Goal: Task Accomplishment & Management: Use online tool/utility

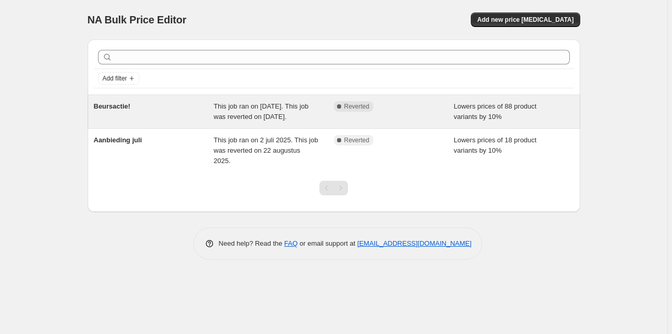
click at [131, 112] on div "Beursactie!" at bounding box center [154, 111] width 120 height 21
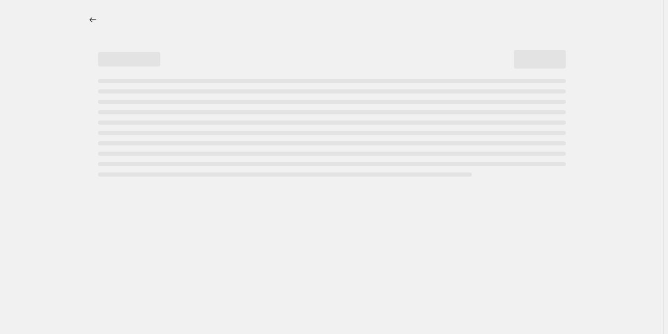
select select "percentage"
select select "collection"
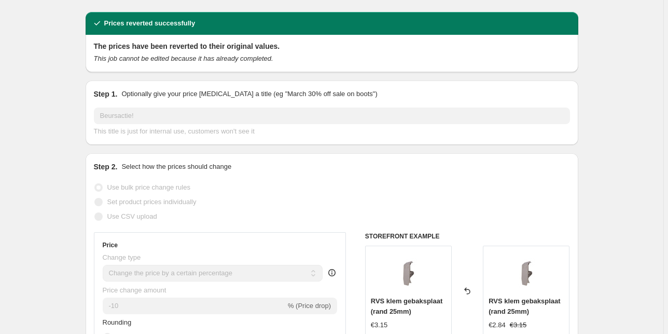
scroll to position [27, 0]
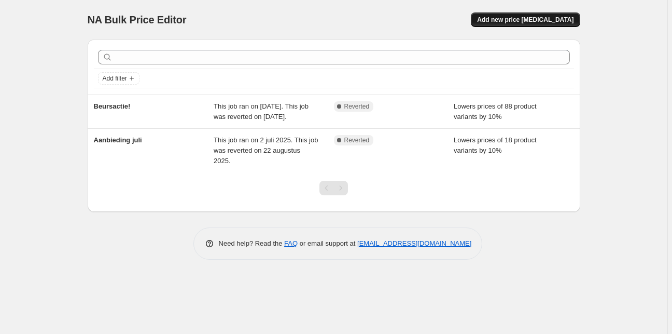
click at [542, 19] on span "Add new price [MEDICAL_DATA]" at bounding box center [525, 20] width 97 height 8
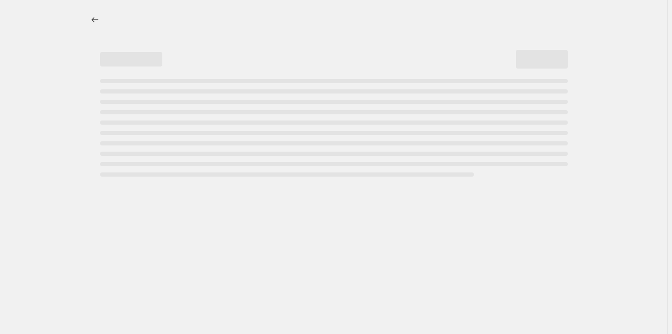
select select "percentage"
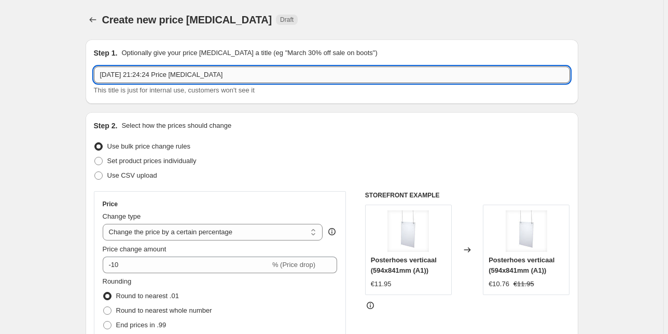
click at [199, 73] on input "13 okt 2025, 21:24:24 Price change job" at bounding box center [332, 74] width 476 height 17
drag, startPoint x: 249, startPoint y: 71, endPoint x: 23, endPoint y: 76, distance: 225.8
click at [115, 79] on input "Beurs actie verlengt" at bounding box center [332, 74] width 476 height 17
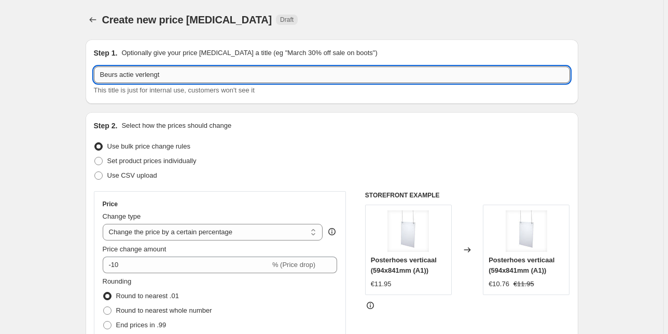
click at [115, 79] on input "Beurs actie verlengt" at bounding box center [332, 74] width 476 height 17
click at [180, 79] on input "Beurs actie verlengt" at bounding box center [332, 74] width 476 height 17
drag, startPoint x: 133, startPoint y: 73, endPoint x: 219, endPoint y: 67, distance: 86.3
click at [219, 67] on input "Beurs actie verlengt" at bounding box center [332, 74] width 476 height 17
click at [135, 75] on input "Beurs actie verlengt" at bounding box center [332, 74] width 476 height 17
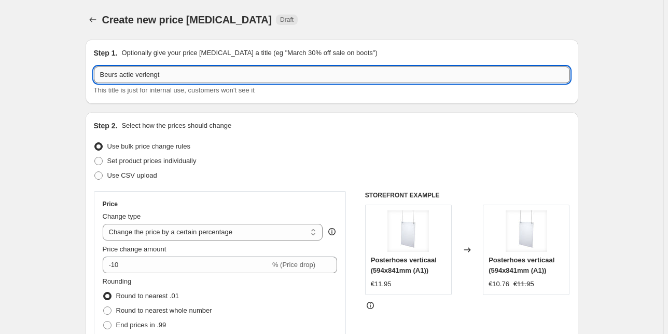
click at [149, 73] on input "Beurs actie verlengt" at bounding box center [332, 74] width 476 height 17
type input "Beurs actie!"
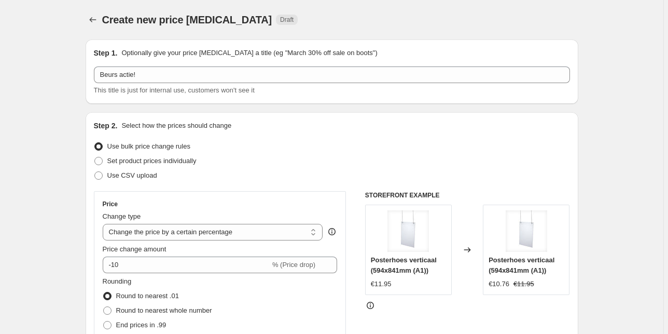
drag, startPoint x: 199, startPoint y: 140, endPoint x: 108, endPoint y: 145, distance: 91.5
click at [108, 145] on div "Use bulk price change rules" at bounding box center [332, 146] width 476 height 15
drag, startPoint x: 144, startPoint y: 144, endPoint x: 60, endPoint y: 218, distance: 112.1
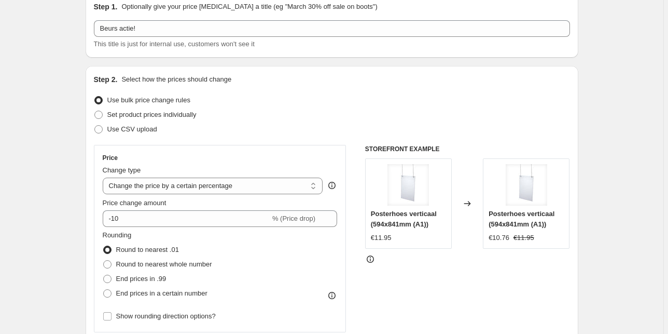
scroll to position [83, 0]
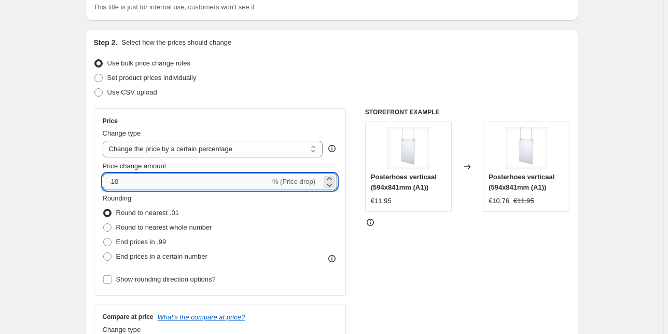
click at [162, 176] on input "-10" at bounding box center [187, 181] width 168 height 17
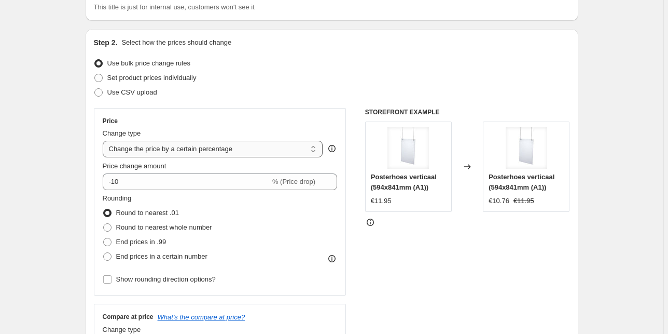
click at [175, 153] on select "Change the price to a certain amount Change the price by a certain amount Chang…" at bounding box center [213, 149] width 221 height 17
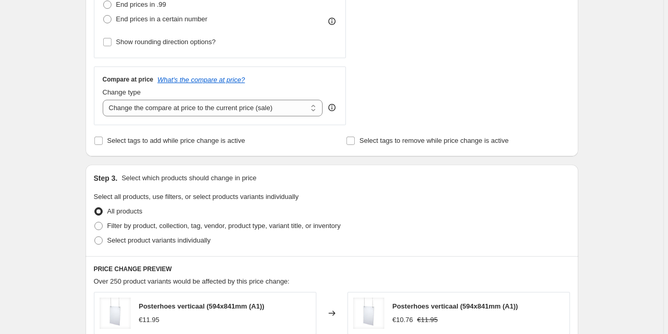
scroll to position [332, 0]
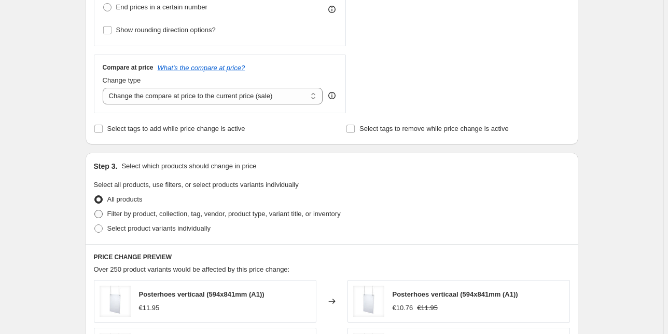
click at [115, 216] on span "Filter by product, collection, tag, vendor, product type, variant title, or inv…" at bounding box center [223, 214] width 233 height 8
click at [95, 210] on input "Filter by product, collection, tag, vendor, product type, variant title, or inv…" at bounding box center [94, 210] width 1 height 1
radio input "true"
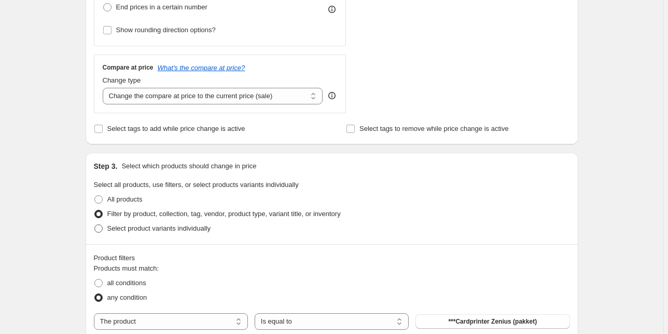
click at [125, 225] on span "Select product variants individually" at bounding box center [158, 228] width 103 height 8
click at [95, 225] on input "Select product variants individually" at bounding box center [94, 224] width 1 height 1
radio input "true"
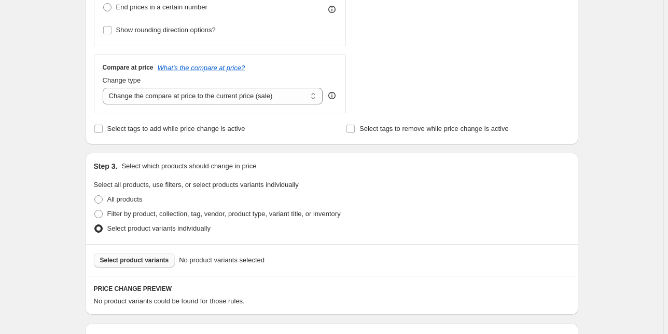
click at [143, 253] on button "Select product variants" at bounding box center [134, 260] width 81 height 15
click at [133, 212] on span "Filter by product, collection, tag, vendor, product type, variant title, or inv…" at bounding box center [223, 214] width 233 height 8
click at [95, 210] on input "Filter by product, collection, tag, vendor, product type, variant title, or inv…" at bounding box center [94, 210] width 1 height 1
radio input "true"
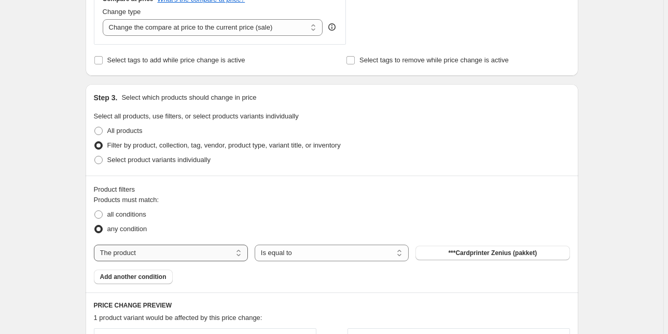
scroll to position [415, 0]
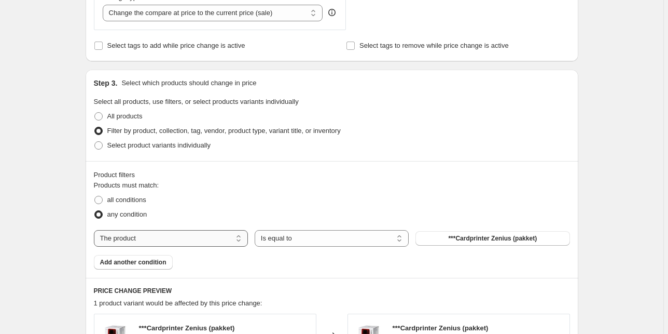
click at [120, 232] on select "The product The product's collection The product's tag The product's vendor The…" at bounding box center [171, 238] width 154 height 17
select select "collection"
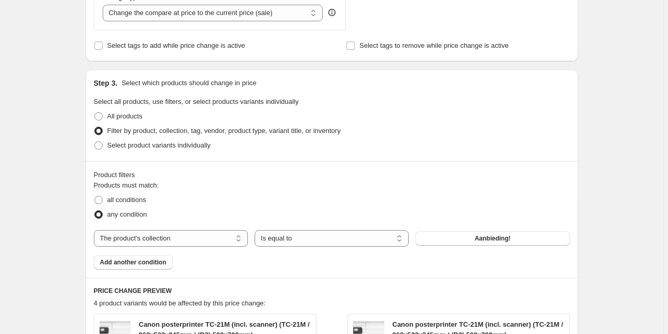
click at [491, 230] on div "The product The product's collection The product's tag The product's vendor The…" at bounding box center [332, 238] width 476 height 17
click at [490, 233] on button "Aanbieding!" at bounding box center [493, 238] width 154 height 15
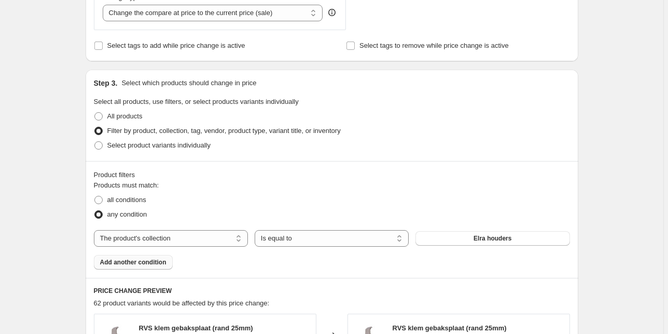
click at [137, 265] on span "Add another condition" at bounding box center [133, 262] width 66 height 8
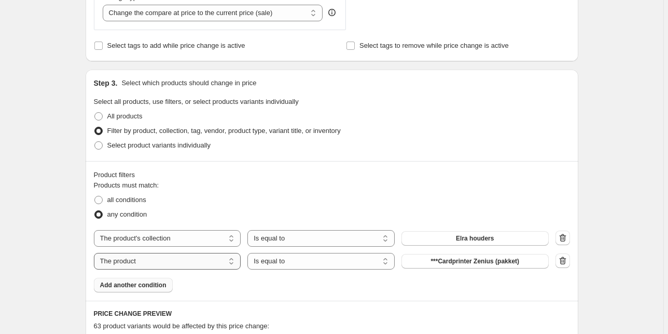
click at [182, 258] on select "The product The product's collection The product's tag The product's vendor The…" at bounding box center [167, 261] width 147 height 17
select select "tag"
click at [462, 268] on div "The product The product's collection The product's tag The product's vendor The…" at bounding box center [321, 261] width 455 height 17
click at [479, 263] on span "Bakken & Schalen" at bounding box center [475, 261] width 54 height 8
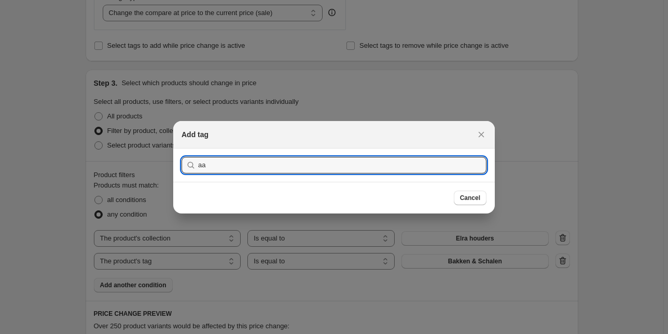
type input "a"
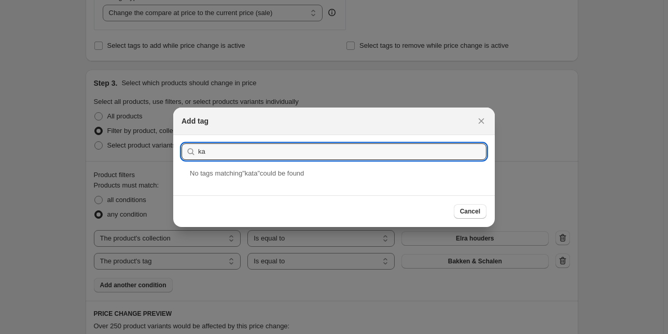
type input "k"
type input "aanbiedingen"
drag, startPoint x: 257, startPoint y: 155, endPoint x: 164, endPoint y: 153, distance: 93.4
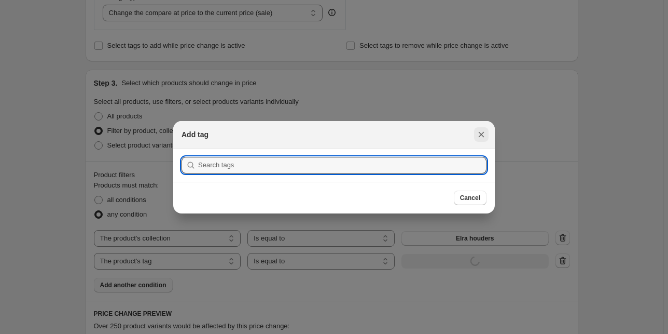
click at [484, 122] on div "Add tag" at bounding box center [334, 135] width 322 height 28
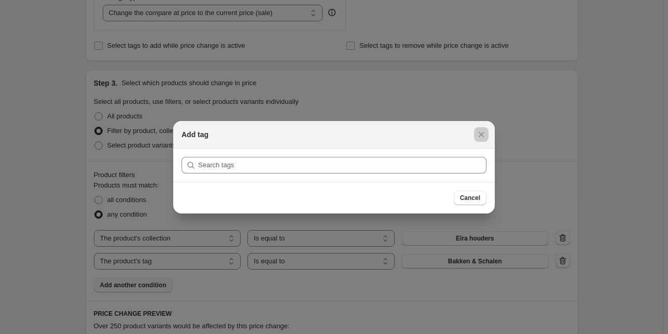
click at [195, 256] on div at bounding box center [334, 167] width 668 height 334
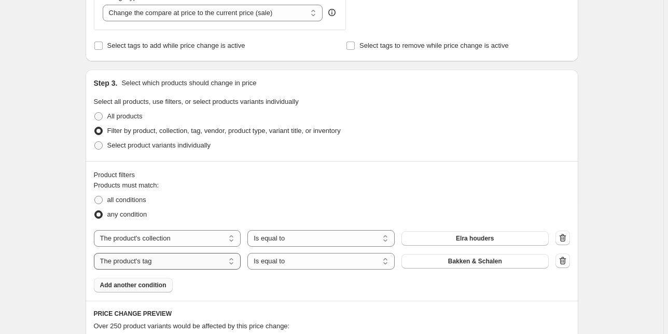
click at [215, 262] on select "The product The product's collection The product's tag The product's vendor The…" at bounding box center [167, 261] width 147 height 17
select select "collection"
click at [276, 258] on select "Is equal to Is not equal to" at bounding box center [321, 261] width 147 height 17
click at [511, 268] on button "Aanbieding!" at bounding box center [475, 261] width 147 height 15
click at [141, 280] on button "Add another condition" at bounding box center [133, 285] width 79 height 15
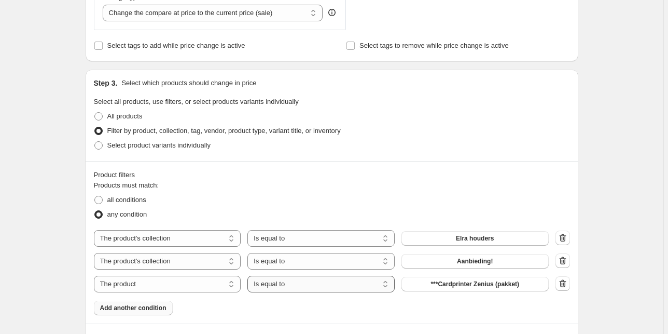
click at [287, 281] on select "Is equal to Is not equal to" at bounding box center [321, 284] width 147 height 17
click at [291, 281] on select "Is equal to Is not equal to" at bounding box center [321, 284] width 147 height 17
click at [487, 288] on button "***Cardprinter Zenius (pakket)" at bounding box center [475, 284] width 147 height 15
click at [224, 284] on select "The product The product's collection The product's tag The product's vendor The…" at bounding box center [167, 284] width 147 height 17
select select "collection"
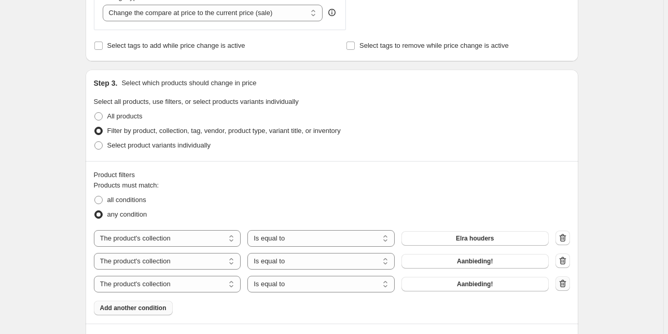
click at [563, 282] on icon "button" at bounding box center [563, 283] width 10 height 10
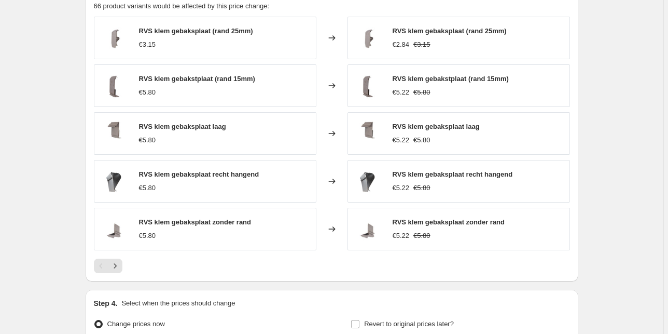
scroll to position [747, 0]
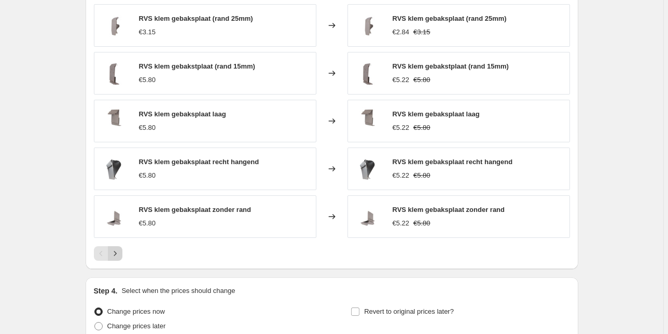
click at [120, 254] on icon "Next" at bounding box center [115, 253] width 10 height 10
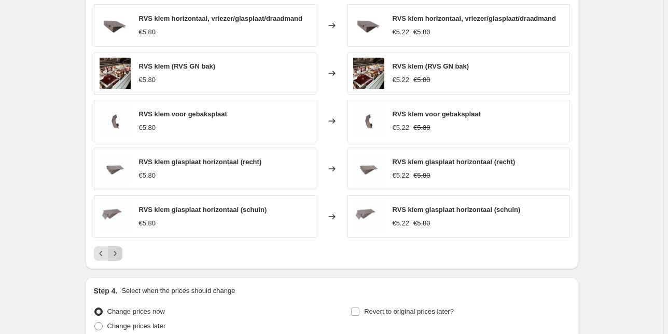
click at [120, 255] on icon "Next" at bounding box center [115, 253] width 10 height 10
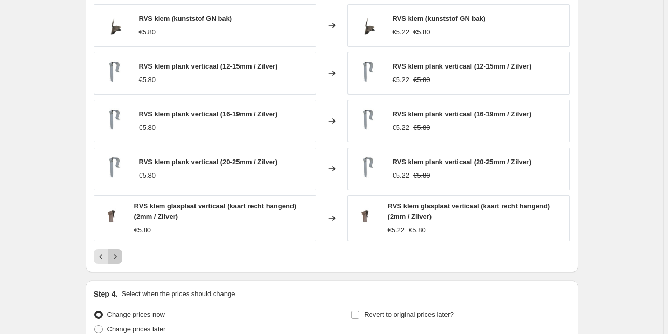
click at [120, 255] on icon "Next" at bounding box center [115, 256] width 10 height 10
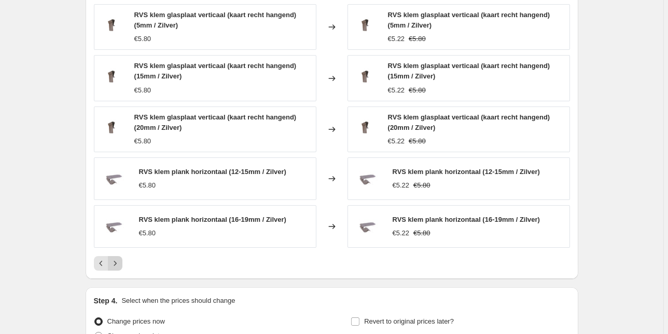
click at [121, 256] on div "Pagination" at bounding box center [115, 263] width 15 height 15
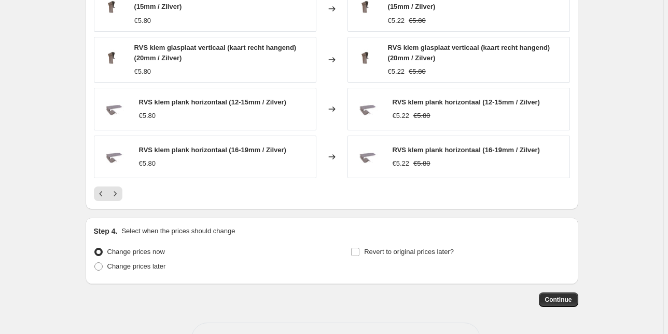
scroll to position [852, 0]
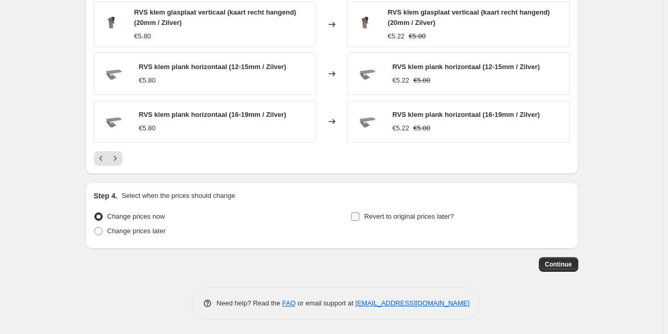
click at [357, 214] on input "Revert to original prices later?" at bounding box center [355, 216] width 8 height 8
checkbox input "true"
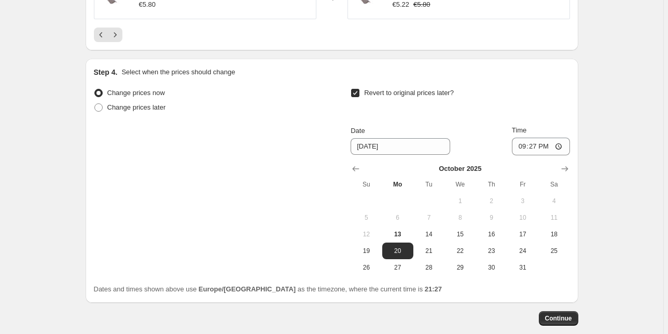
scroll to position [977, 0]
click at [512, 264] on button "31" at bounding box center [522, 266] width 31 height 17
type input "[DATE]"
click at [549, 322] on button "Continue" at bounding box center [558, 317] width 39 height 15
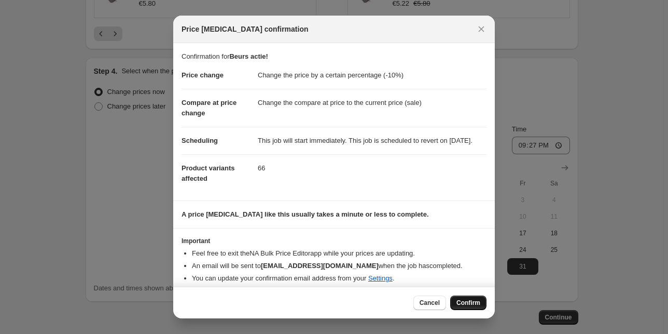
click at [463, 307] on button "Confirm" at bounding box center [468, 302] width 36 height 15
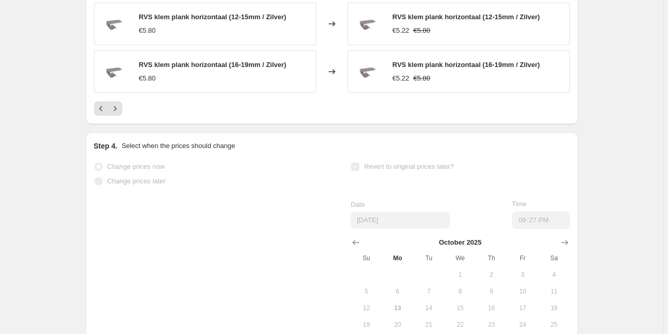
scroll to position [1004, 0]
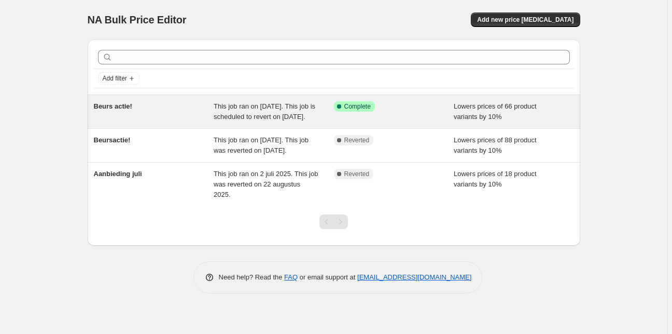
click at [121, 106] on span "Beurs actie!" at bounding box center [113, 106] width 38 height 8
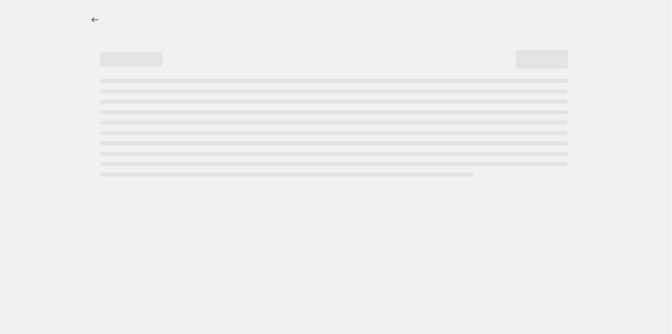
select select "percentage"
select select "collection"
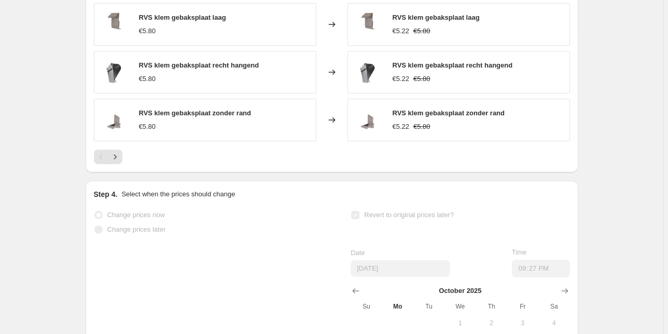
scroll to position [996, 0]
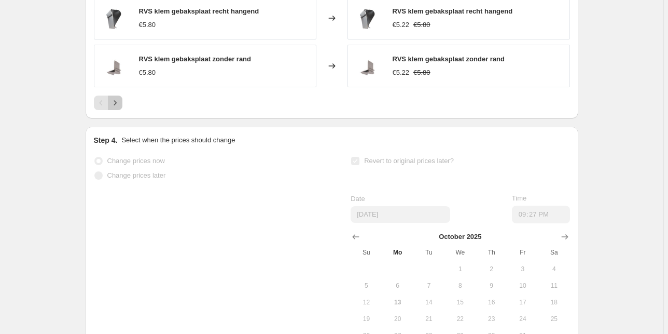
click at [116, 108] on icon "Next" at bounding box center [115, 103] width 10 height 10
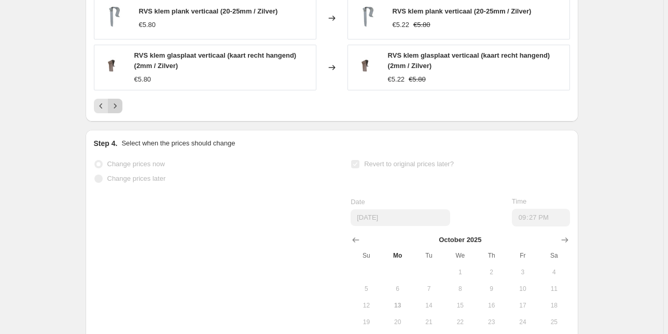
click at [116, 111] on icon "Next" at bounding box center [115, 106] width 10 height 10
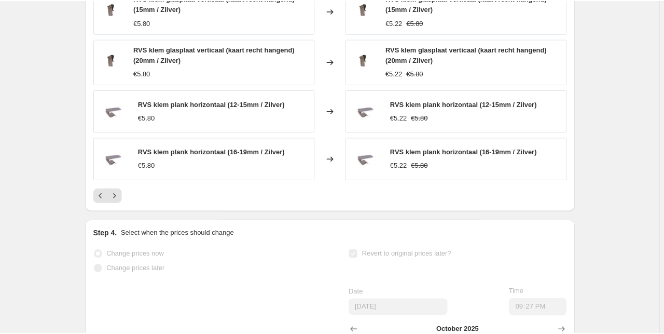
scroll to position [913, 0]
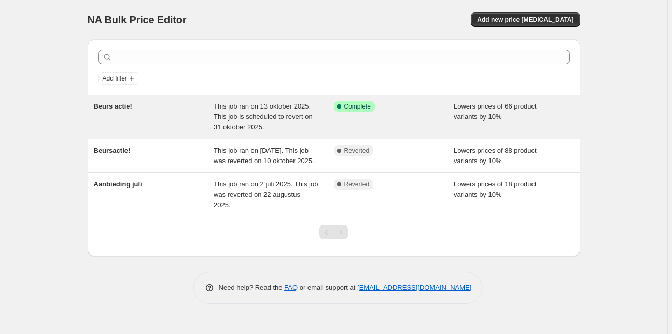
click at [288, 110] on div "This job ran on 13 oktober 2025. This job is scheduled to revert on 31 oktober …" at bounding box center [274, 116] width 120 height 31
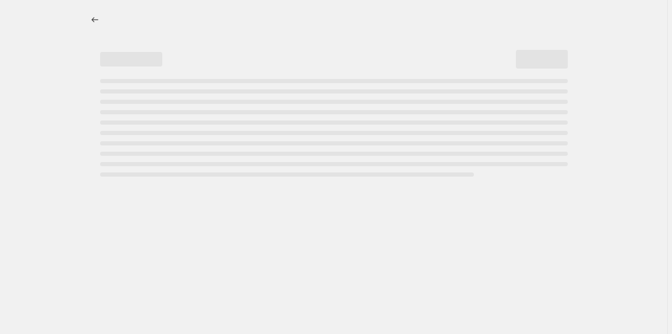
select select "percentage"
select select "collection"
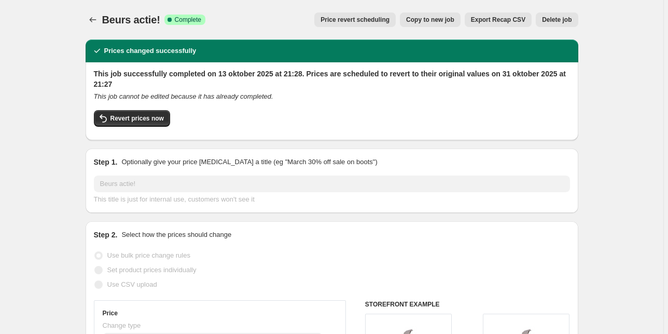
click at [578, 22] on button "Delete job" at bounding box center [557, 19] width 42 height 15
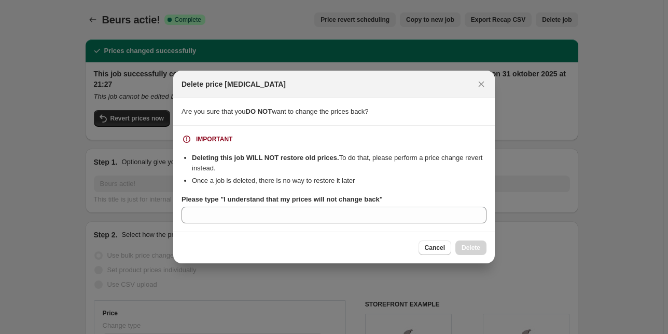
click at [340, 110] on span "Are you sure that you DO NOT want to change the prices back?" at bounding box center [275, 111] width 187 height 8
click at [250, 162] on li "Deleting this job WILL NOT restore old prices. To do that, please perform a pri…" at bounding box center [339, 163] width 295 height 21
click at [479, 80] on icon "Close" at bounding box center [481, 84] width 10 height 10
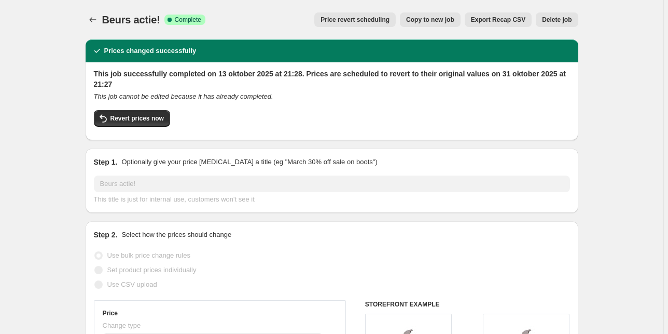
click at [359, 22] on span "Price revert scheduling" at bounding box center [355, 20] width 69 height 8
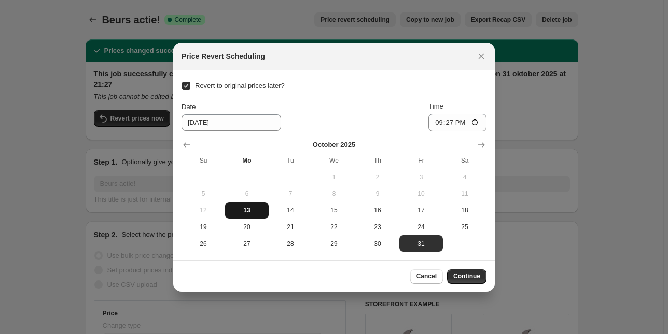
click at [239, 213] on span "13" at bounding box center [246, 210] width 35 height 8
type input "[DATE]"
click at [462, 275] on span "Continue" at bounding box center [466, 276] width 27 height 8
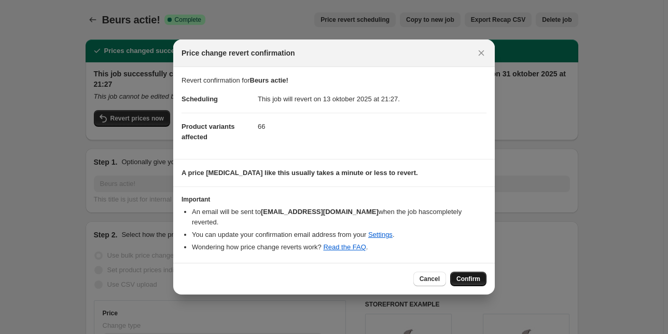
click at [468, 274] on span "Confirm" at bounding box center [469, 278] width 24 height 8
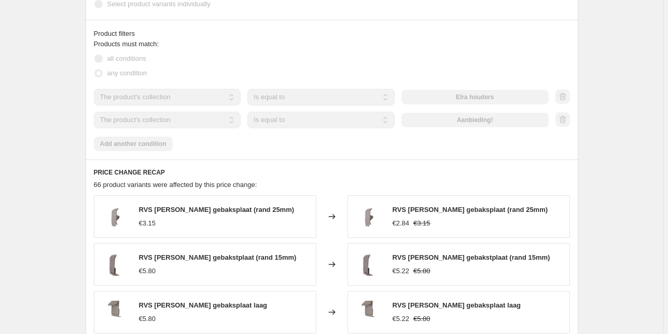
scroll to position [566, 0]
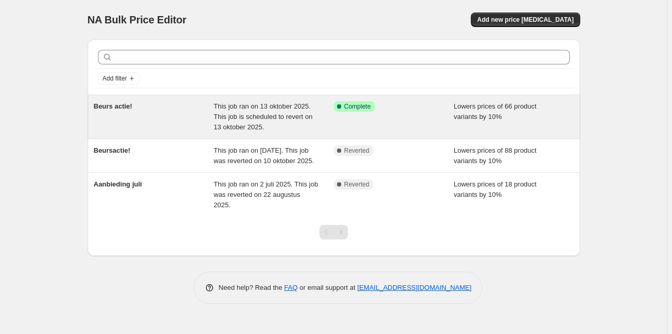
click at [163, 123] on div "Beurs actie!" at bounding box center [154, 116] width 120 height 31
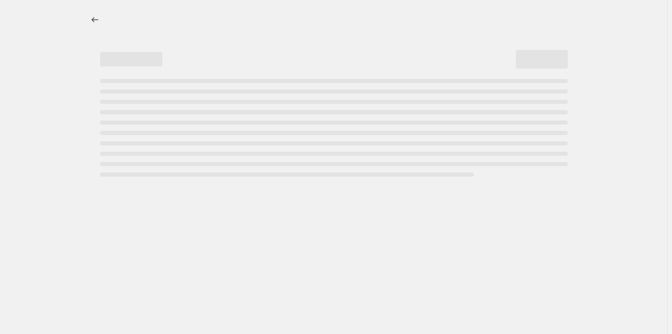
select select "percentage"
select select "collection"
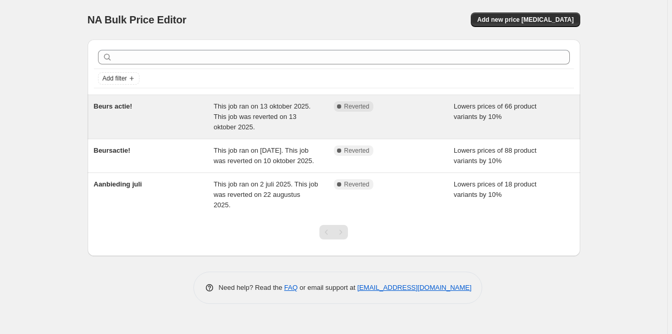
click at [307, 116] on div "This job ran on 13 oktober 2025. This job was reverted on 13 oktober 2025." at bounding box center [274, 116] width 120 height 31
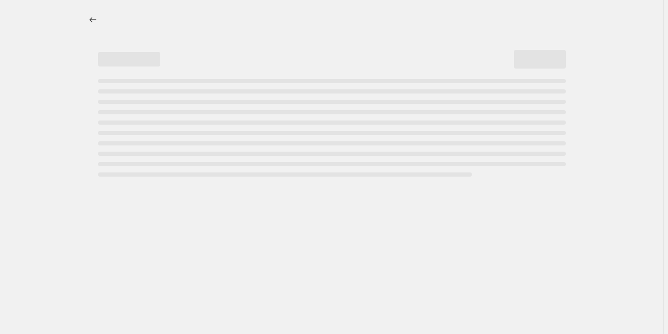
select select "percentage"
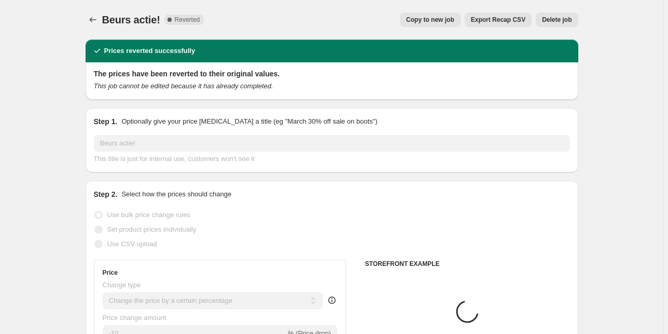
select select "collection"
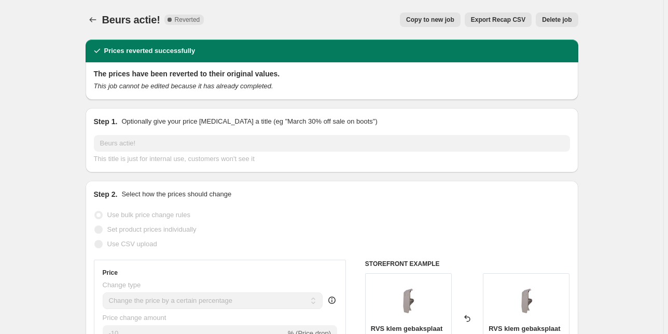
click at [562, 21] on span "Delete job" at bounding box center [557, 20] width 30 height 8
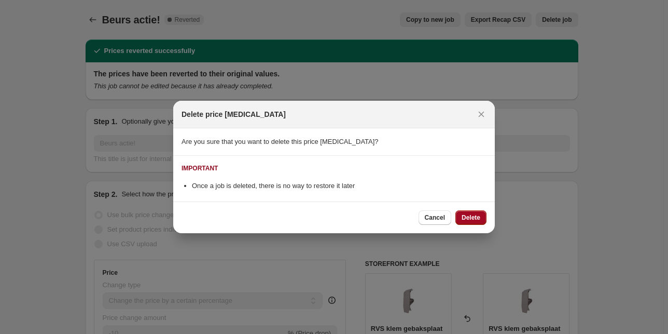
click at [467, 214] on span "Delete" at bounding box center [471, 217] width 19 height 8
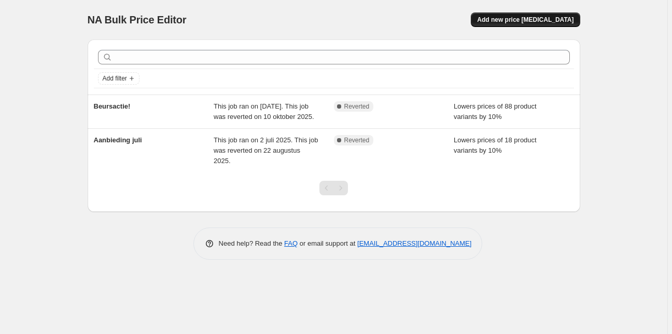
click at [527, 17] on span "Add new price [MEDICAL_DATA]" at bounding box center [525, 20] width 97 height 8
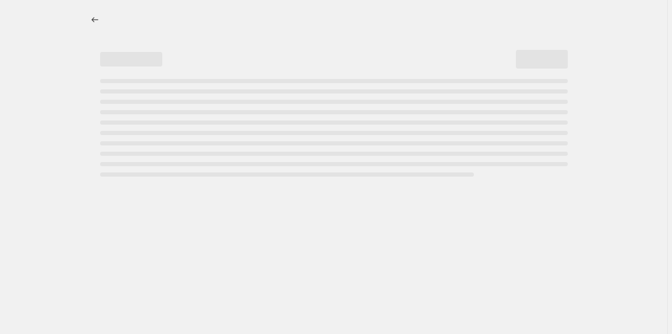
select select "percentage"
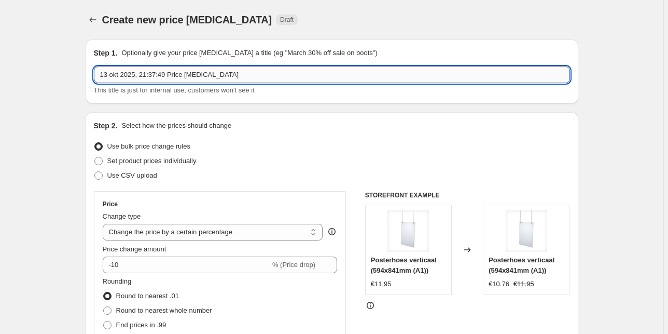
click at [184, 77] on input "13 okt 2025, 21:37:49 Price [MEDICAL_DATA]" at bounding box center [332, 74] width 476 height 17
drag, startPoint x: 229, startPoint y: 76, endPoint x: -30, endPoint y: 94, distance: 259.6
click at [0, 94] on html "Home Settings Plans Skip to content Create new price [MEDICAL_DATA]. This page …" at bounding box center [334, 167] width 668 height 334
type input "Beursactie"
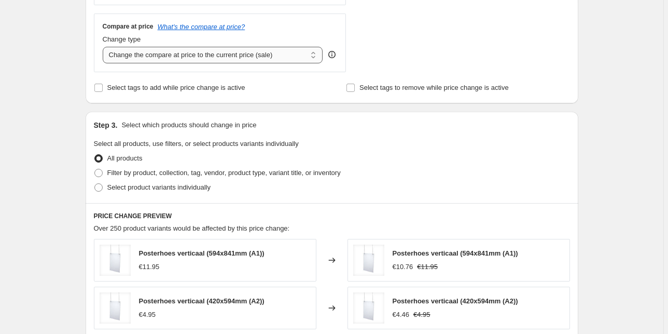
scroll to position [374, 0]
click at [107, 169] on label "Filter by product, collection, tag, vendor, product type, variant title, or inv…" at bounding box center [217, 172] width 247 height 15
click at [95, 169] on input "Filter by product, collection, tag, vendor, product type, variant title, or inv…" at bounding box center [94, 168] width 1 height 1
radio input "true"
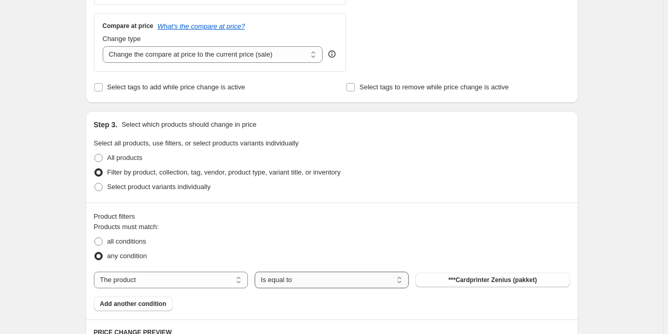
click at [314, 282] on select "Is equal to Is not equal to" at bounding box center [332, 279] width 154 height 17
click at [170, 291] on div "Products must match: all conditions any condition The product The product's col…" at bounding box center [332, 266] width 476 height 89
click at [172, 286] on select "The product The product's collection The product's tag The product's vendor The…" at bounding box center [171, 279] width 154 height 17
select select "collection"
click at [505, 281] on span "Aanbieding!" at bounding box center [493, 280] width 36 height 8
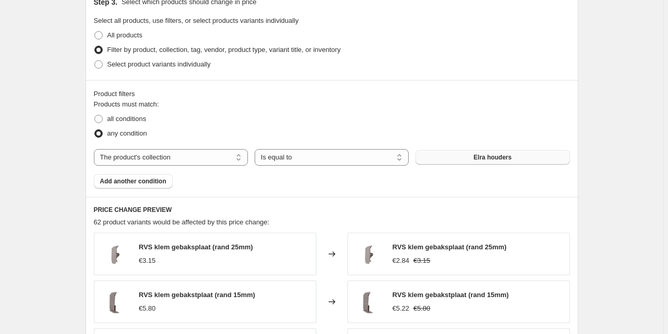
scroll to position [498, 0]
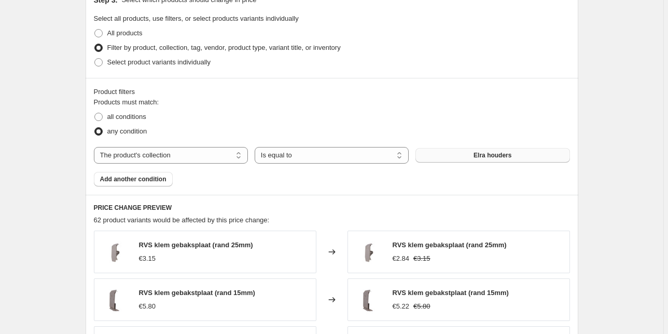
click at [135, 293] on div "RVS [PERSON_NAME] gebakstplaat (rand 15mm) €5.80" at bounding box center [205, 299] width 223 height 43
click at [147, 178] on span "Add another condition" at bounding box center [133, 179] width 66 height 8
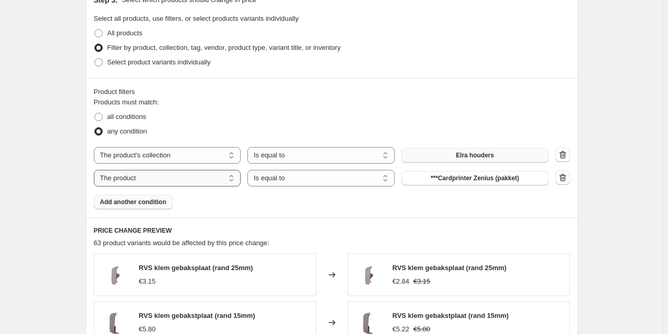
click at [188, 180] on select "The product The product's collection The product's tag The product's vendor The…" at bounding box center [167, 178] width 147 height 17
select select "collection"
click at [453, 178] on button "Aanbieding!" at bounding box center [475, 178] width 147 height 15
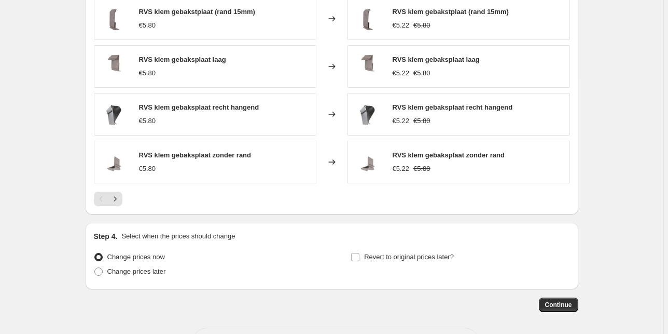
scroll to position [842, 0]
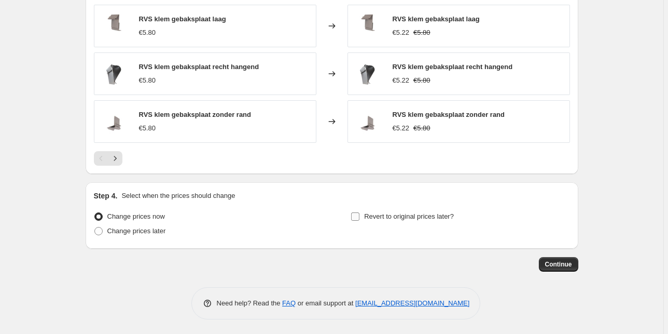
click at [365, 216] on label "Revert to original prices later?" at bounding box center [402, 216] width 103 height 15
click at [360, 216] on input "Revert to original prices later?" at bounding box center [355, 216] width 8 height 8
checkbox input "true"
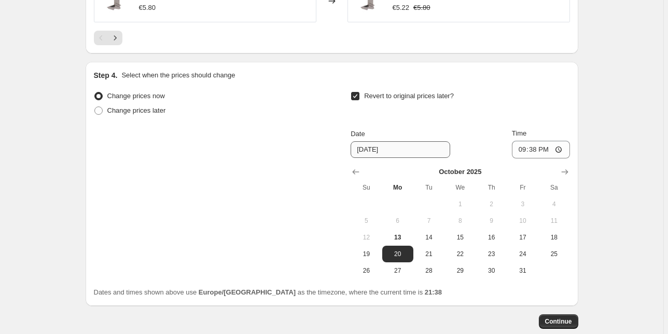
scroll to position [967, 0]
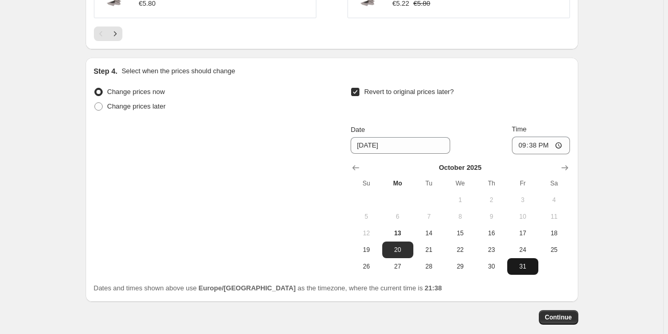
click at [524, 267] on span "31" at bounding box center [523, 266] width 23 height 8
type input "[DATE]"
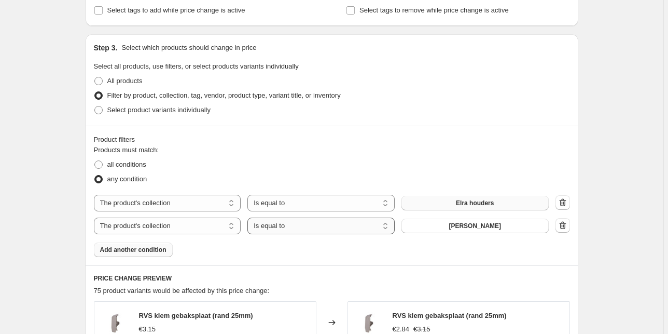
scroll to position [249, 0]
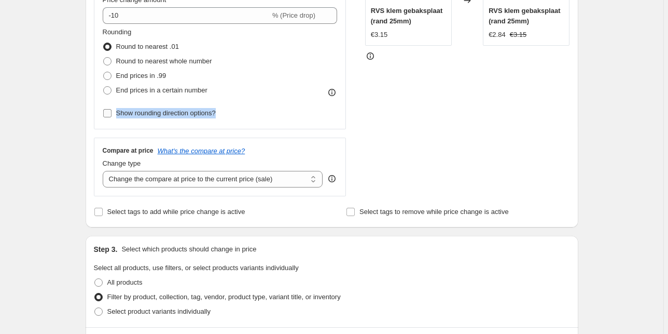
drag, startPoint x: 225, startPoint y: 114, endPoint x: 118, endPoint y: 114, distance: 106.9
click at [118, 114] on div "Rounding Round to nearest .01 Round to nearest whole number End prices in .99 E…" at bounding box center [220, 73] width 235 height 93
click at [322, 204] on div "Step 2. Select how the prices should change Use bulk price change rules Set pro…" at bounding box center [332, 45] width 476 height 348
drag, startPoint x: 293, startPoint y: 180, endPoint x: 164, endPoint y: 184, distance: 128.7
click at [164, 184] on select "Change the compare at price to the current price (sale) Change the compare at p…" at bounding box center [213, 179] width 221 height 17
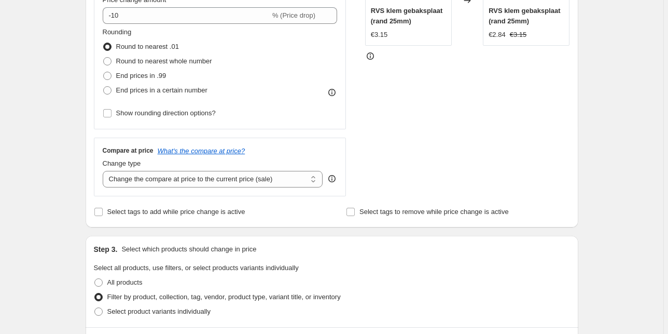
click at [134, 182] on select "Change the compare at price to the current price (sale) Change the compare at p…" at bounding box center [213, 179] width 221 height 17
click at [134, 184] on select "Change the compare at price to the current price (sale) Change the compare at p…" at bounding box center [213, 179] width 221 height 17
click at [166, 175] on select "Change the compare at price to the current price (sale) Change the compare at p…" at bounding box center [213, 179] width 221 height 17
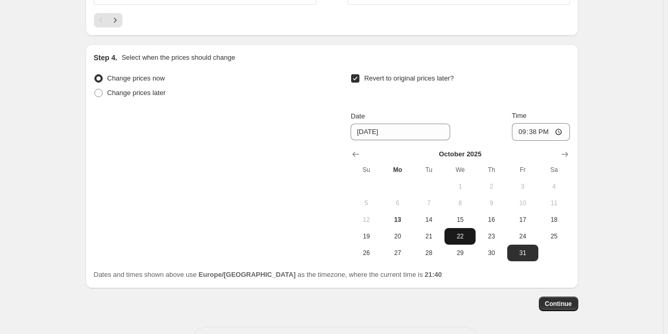
scroll to position [981, 0]
click at [570, 297] on button "Continue" at bounding box center [558, 302] width 39 height 15
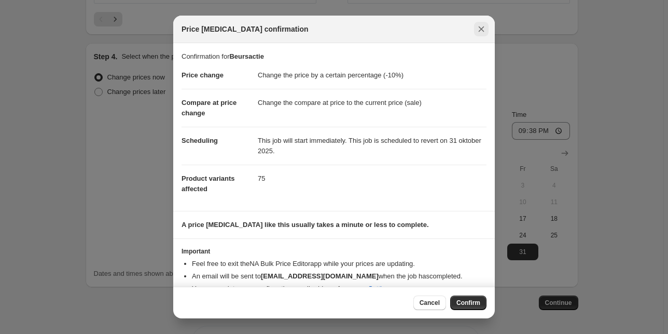
click at [479, 34] on icon "Close" at bounding box center [481, 29] width 10 height 10
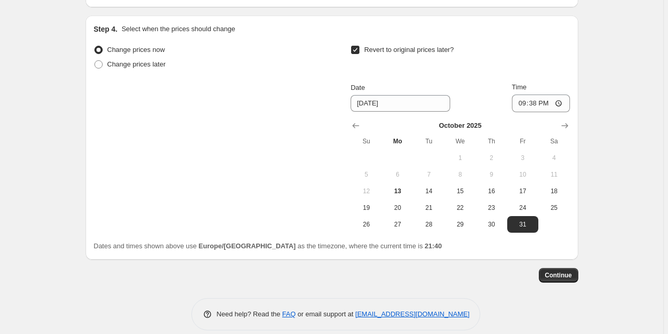
scroll to position [1019, 0]
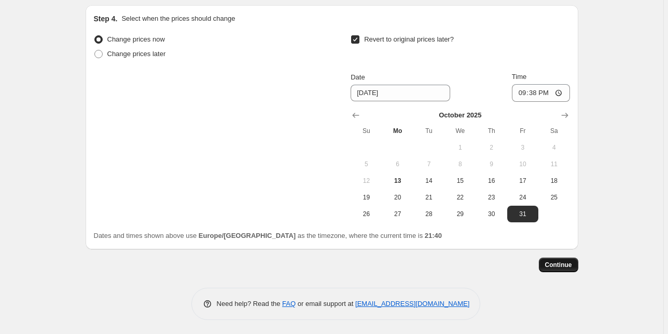
click at [565, 263] on span "Continue" at bounding box center [558, 264] width 27 height 8
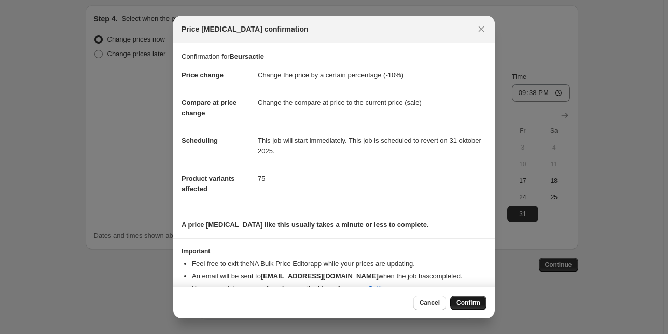
click at [468, 298] on button "Confirm" at bounding box center [468, 302] width 36 height 15
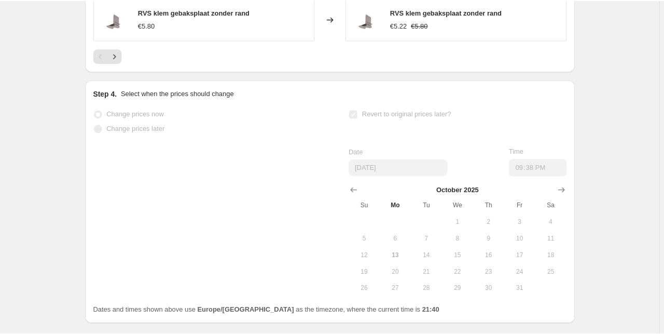
scroll to position [1046, 0]
